Goal: Use online tool/utility

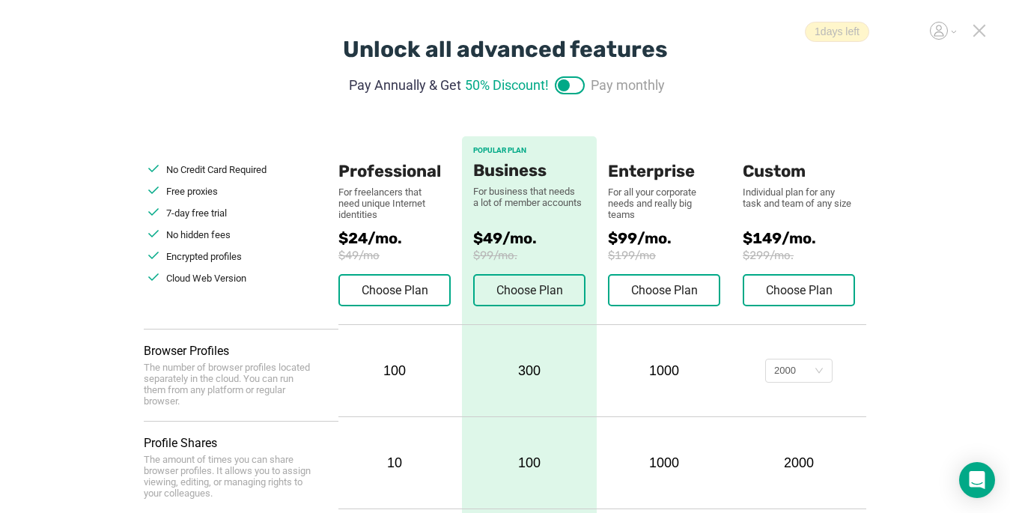
click at [977, 31] on icon at bounding box center [978, 30] width 13 height 13
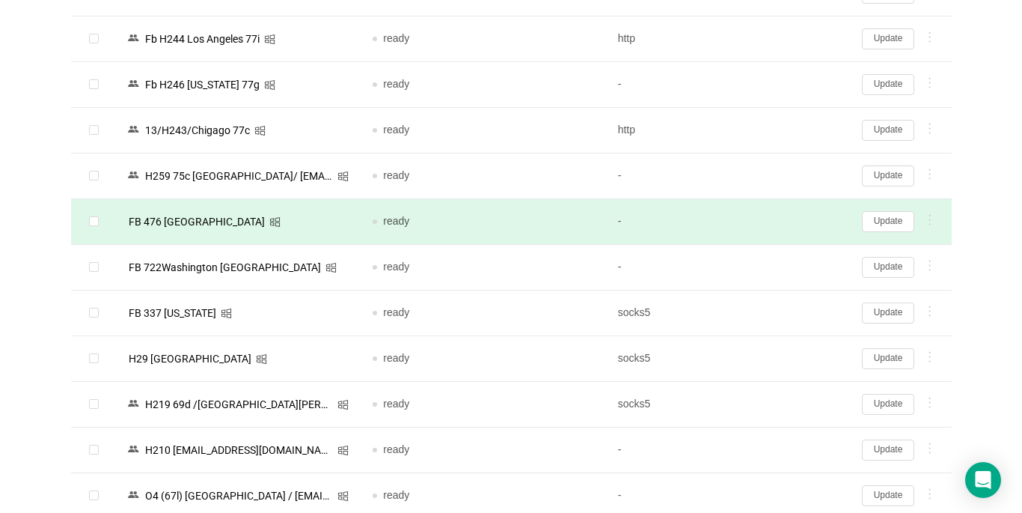
scroll to position [690, 0]
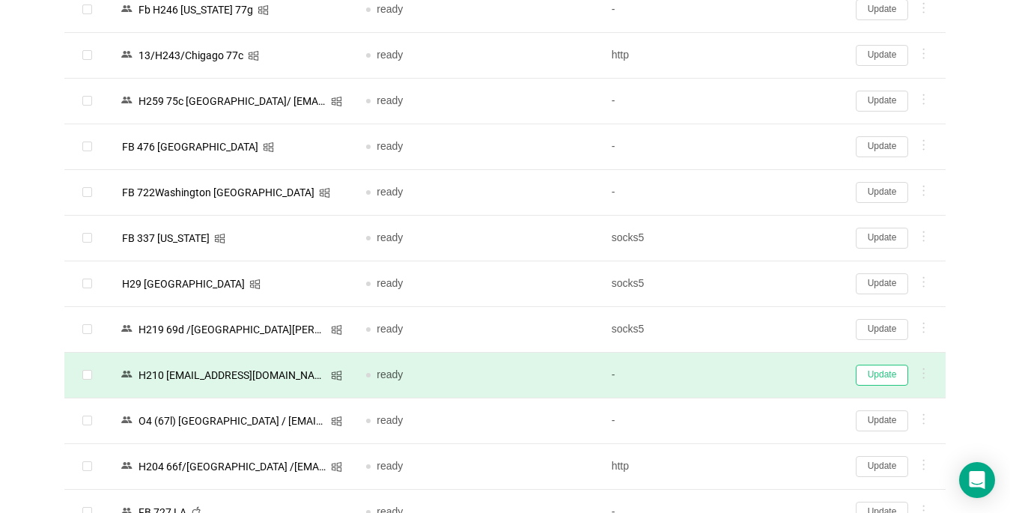
click at [888, 371] on button "Update" at bounding box center [882, 375] width 52 height 21
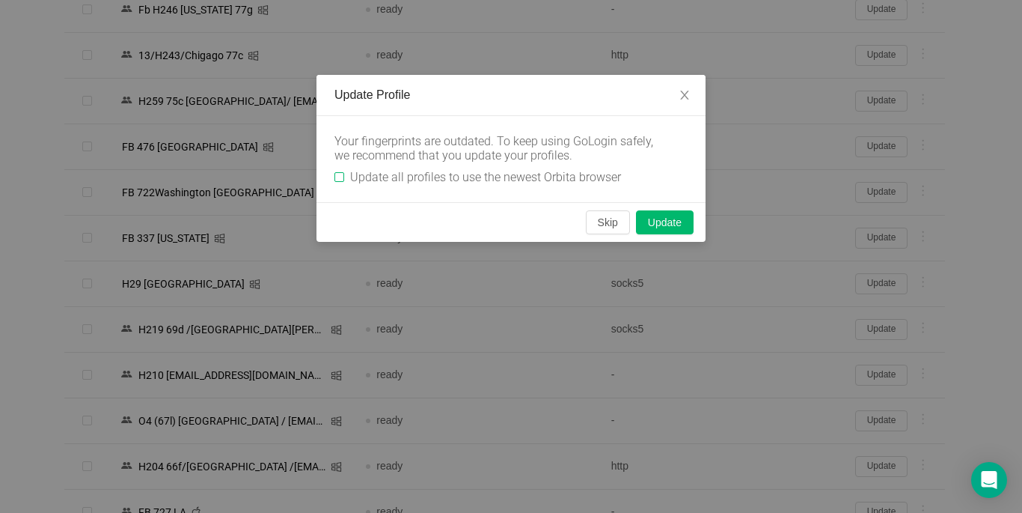
click at [344, 177] on input "Update all profiles to use the newest Orbita browser" at bounding box center [340, 177] width 10 height 10
checkbox input "true"
click at [601, 221] on button "Skip" at bounding box center [608, 222] width 44 height 24
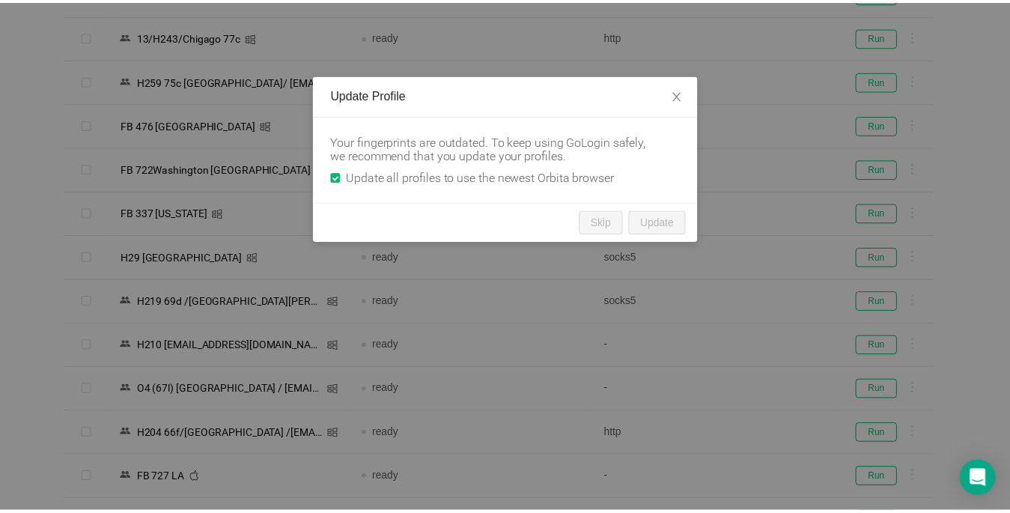
scroll to position [673, 0]
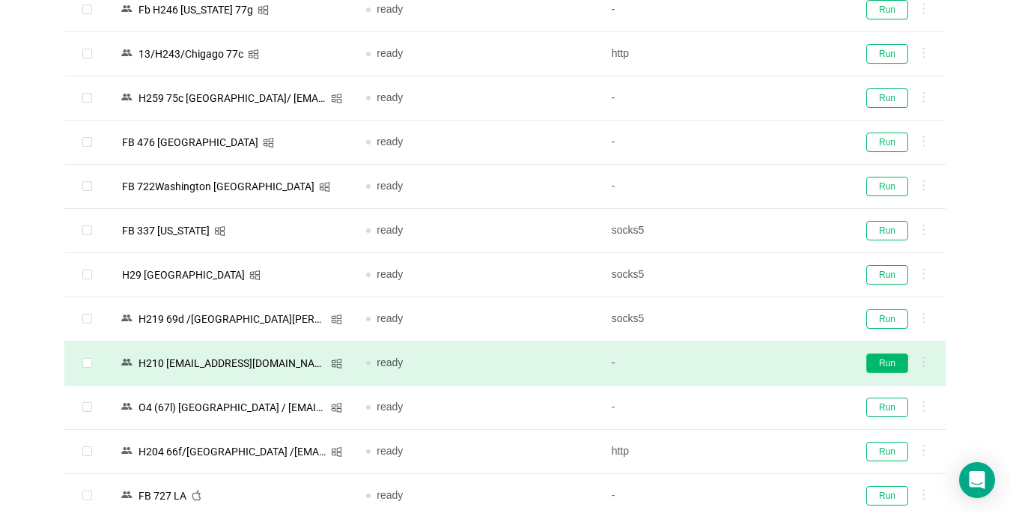
click at [882, 368] on button "Run" at bounding box center [887, 362] width 42 height 19
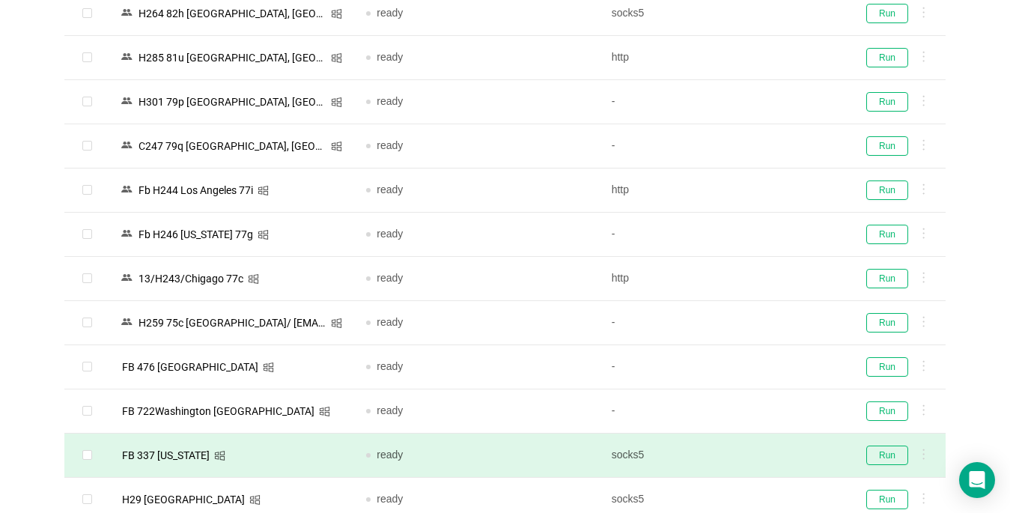
scroll to position [299, 0]
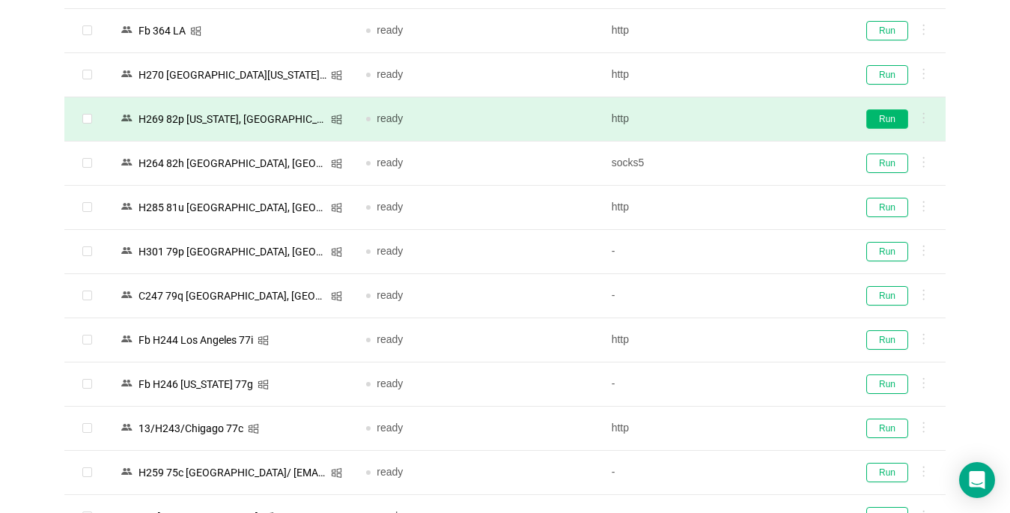
click at [888, 119] on button "Run" at bounding box center [887, 118] width 42 height 19
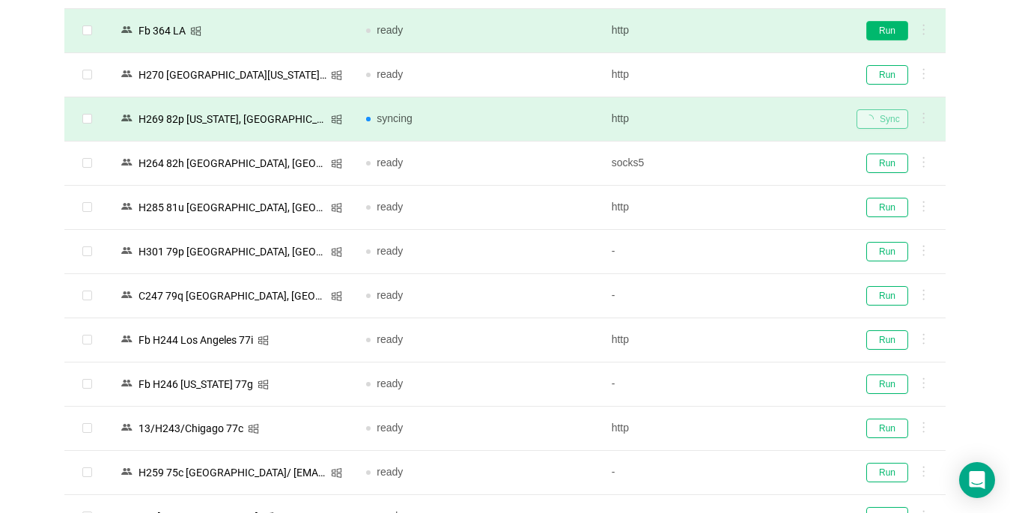
click at [879, 35] on button "Run" at bounding box center [887, 30] width 42 height 19
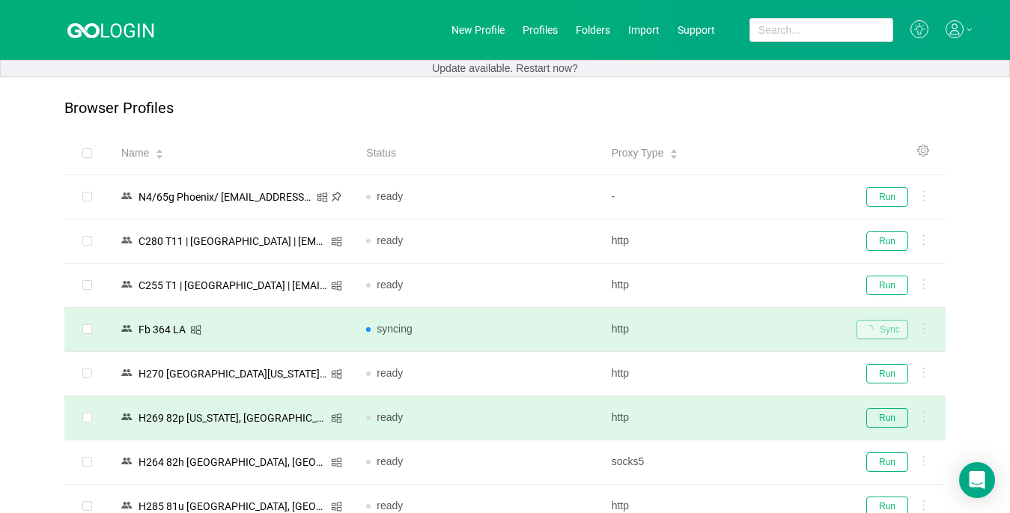
scroll to position [75, 0]
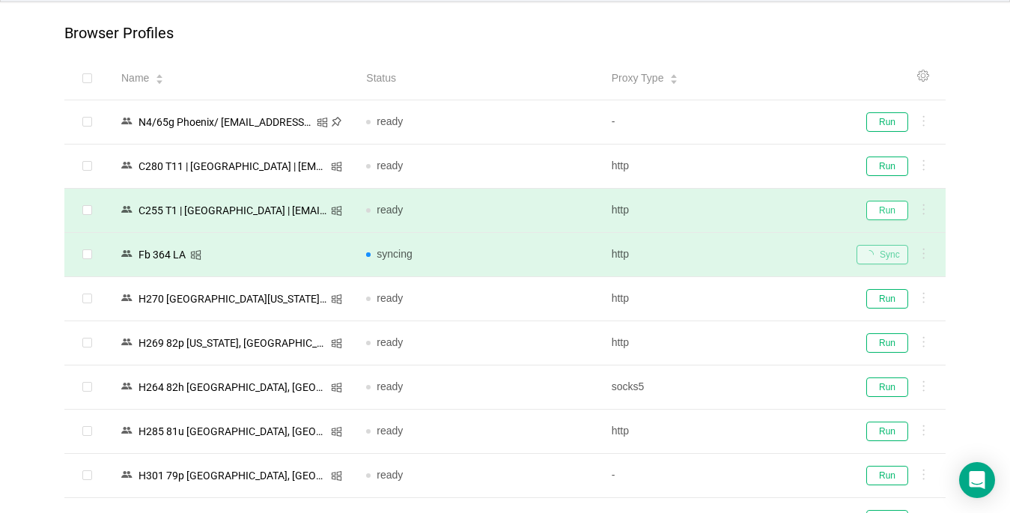
click at [884, 206] on button "Run" at bounding box center [887, 210] width 42 height 19
